Goal: Task Accomplishment & Management: Manage account settings

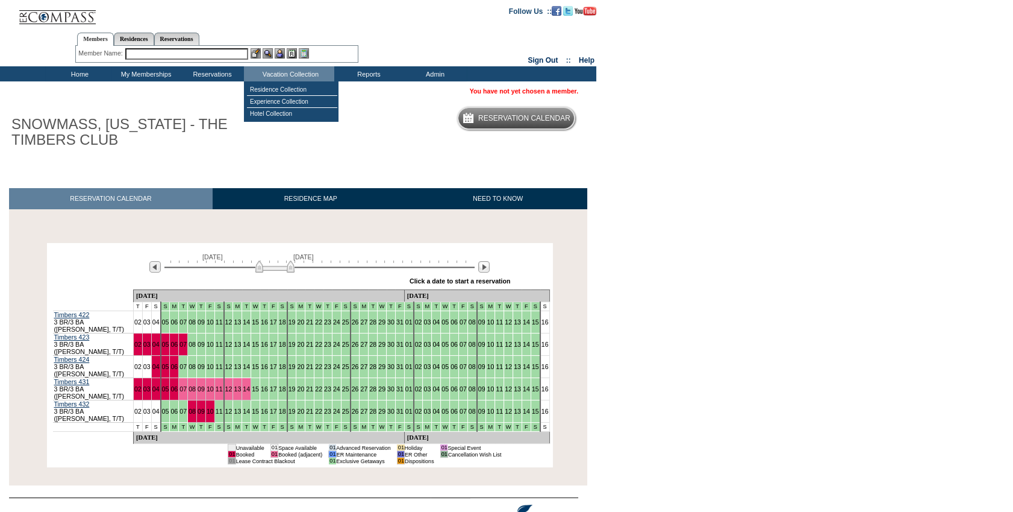
click at [223, 55] on input "text" at bounding box center [186, 53] width 123 height 11
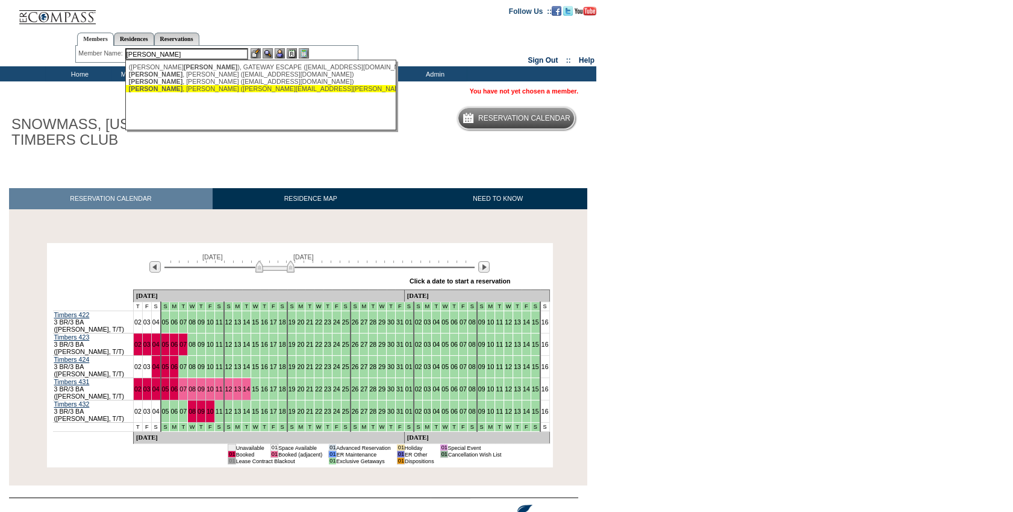
click at [261, 90] on div "[PERSON_NAME] ([PERSON_NAME][EMAIL_ADDRESS][PERSON_NAME][DOMAIN_NAME])" at bounding box center [261, 88] width 265 height 7
type input "[PERSON_NAME] ([PERSON_NAME][EMAIL_ADDRESS][PERSON_NAME][DOMAIN_NAME])"
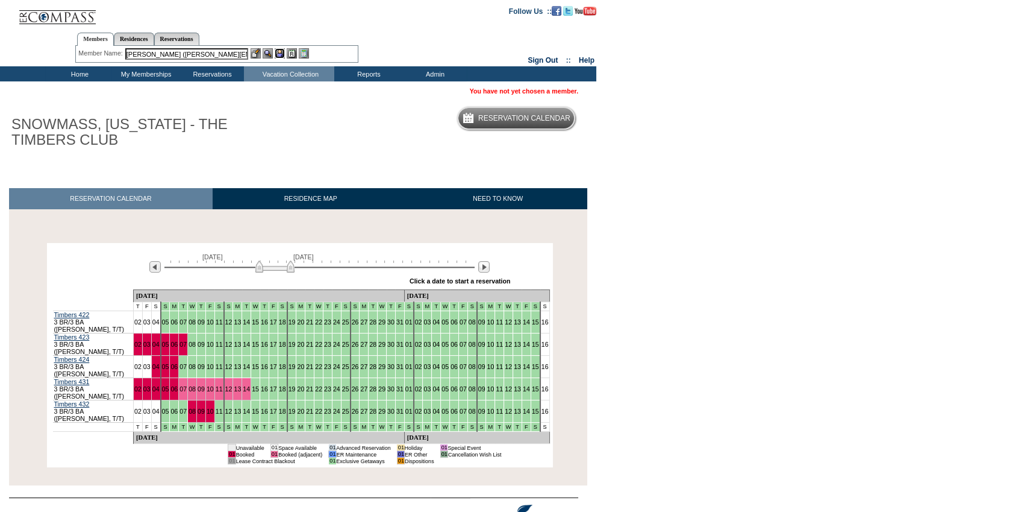
click at [278, 52] on img at bounding box center [280, 53] width 10 height 10
click at [561, 87] on link "[PERSON_NAME]" at bounding box center [552, 90] width 54 height 7
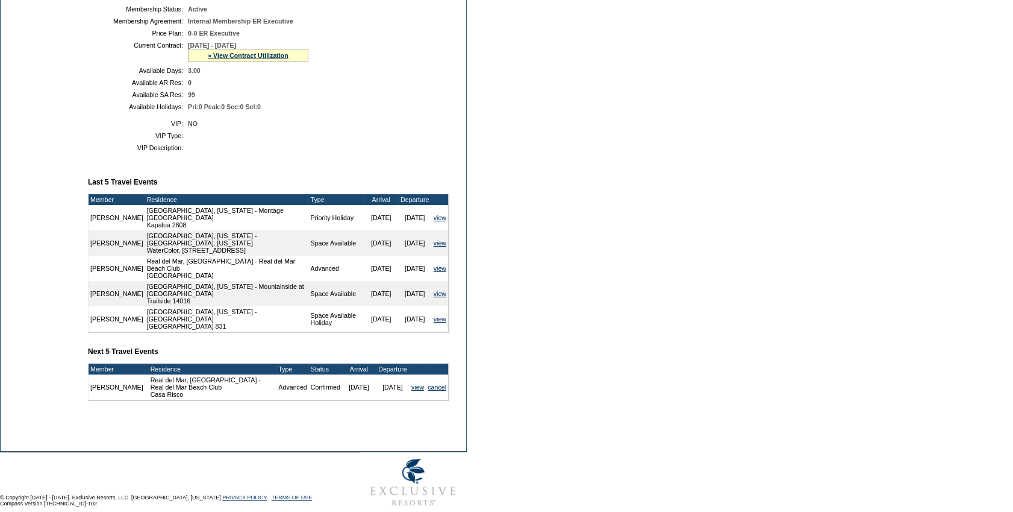
scroll to position [307, 0]
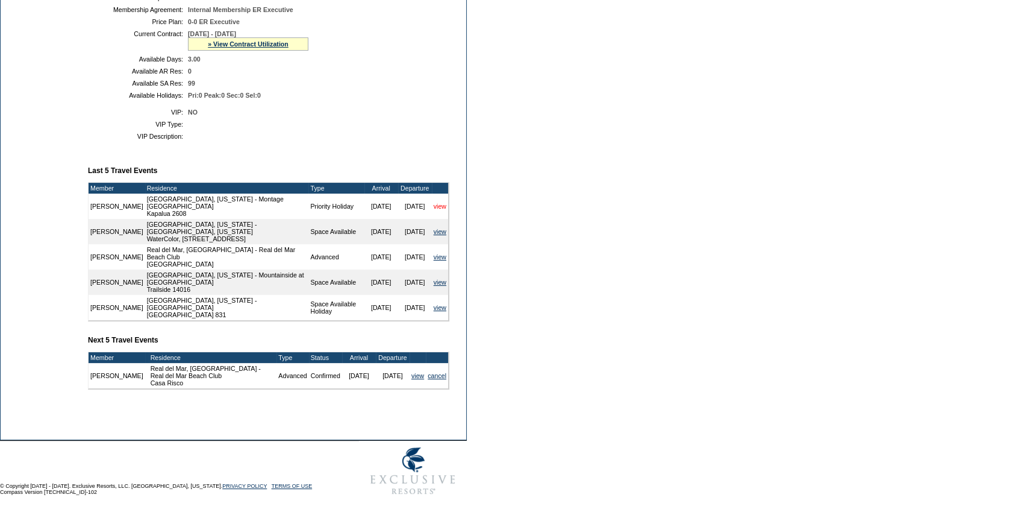
click at [440, 207] on link "view" at bounding box center [440, 205] width 13 height 7
